Goal: Navigation & Orientation: Find specific page/section

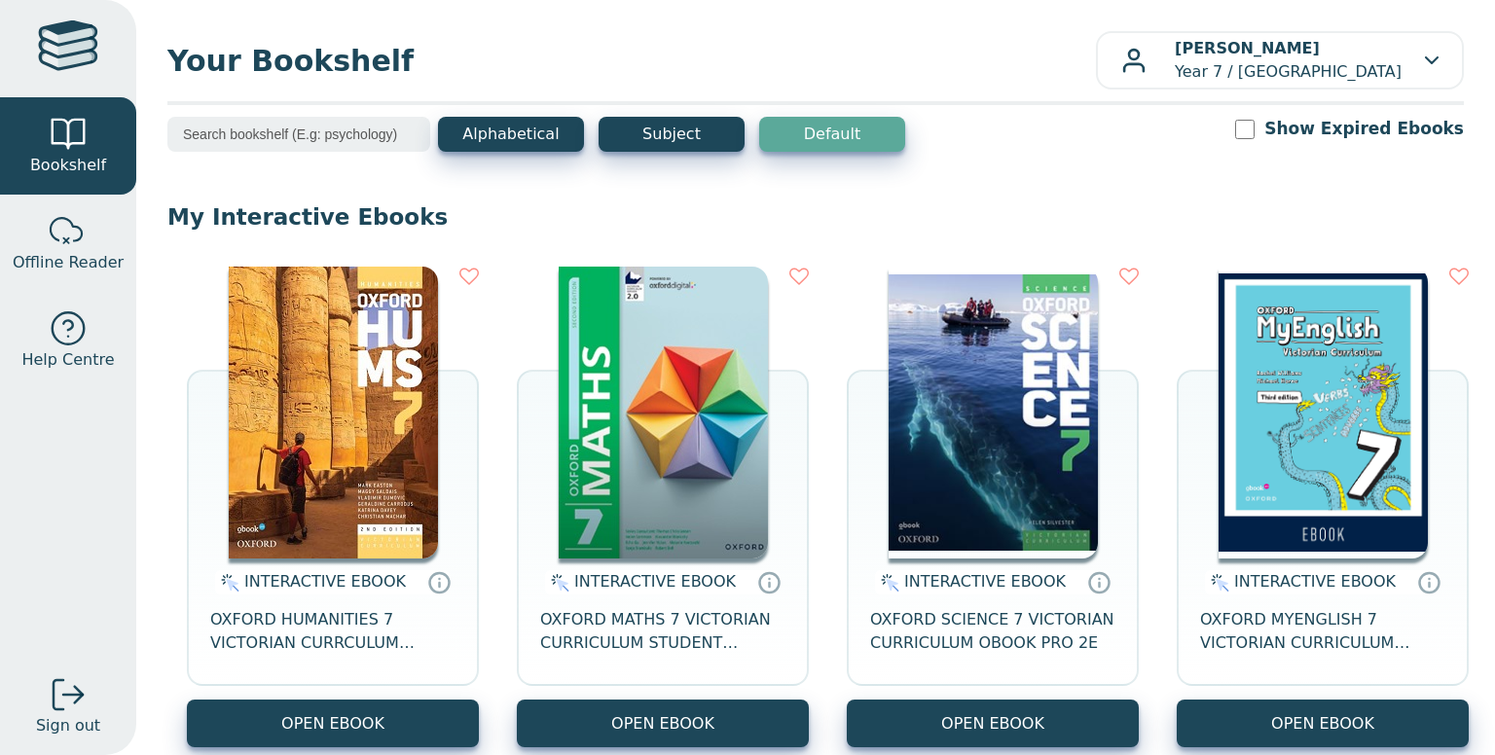
click at [714, 416] on img at bounding box center [663, 413] width 209 height 292
